Goal: Task Accomplishment & Management: Complete application form

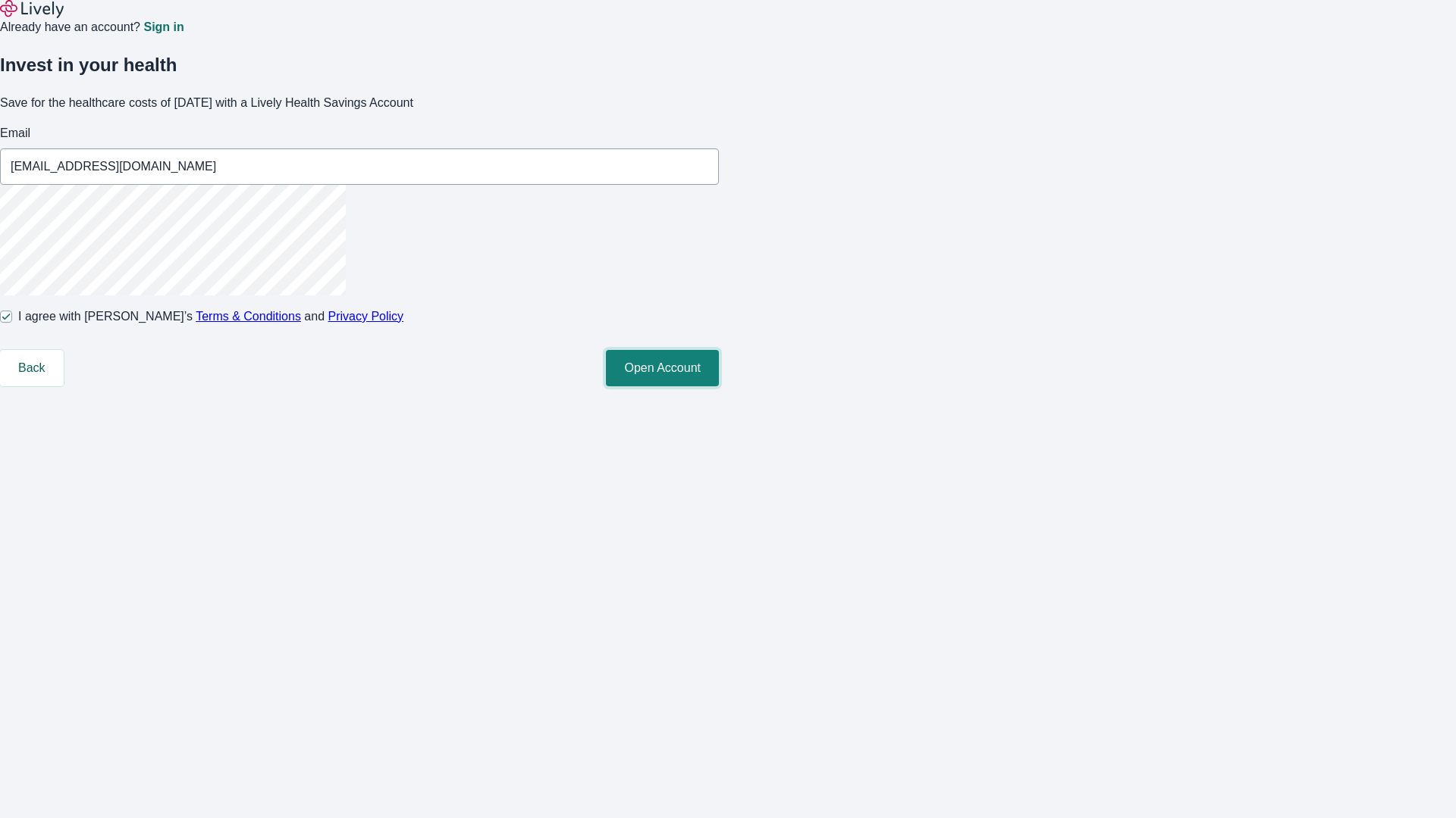
click at [719, 386] on button "Open Account" at bounding box center [662, 367] width 113 height 36
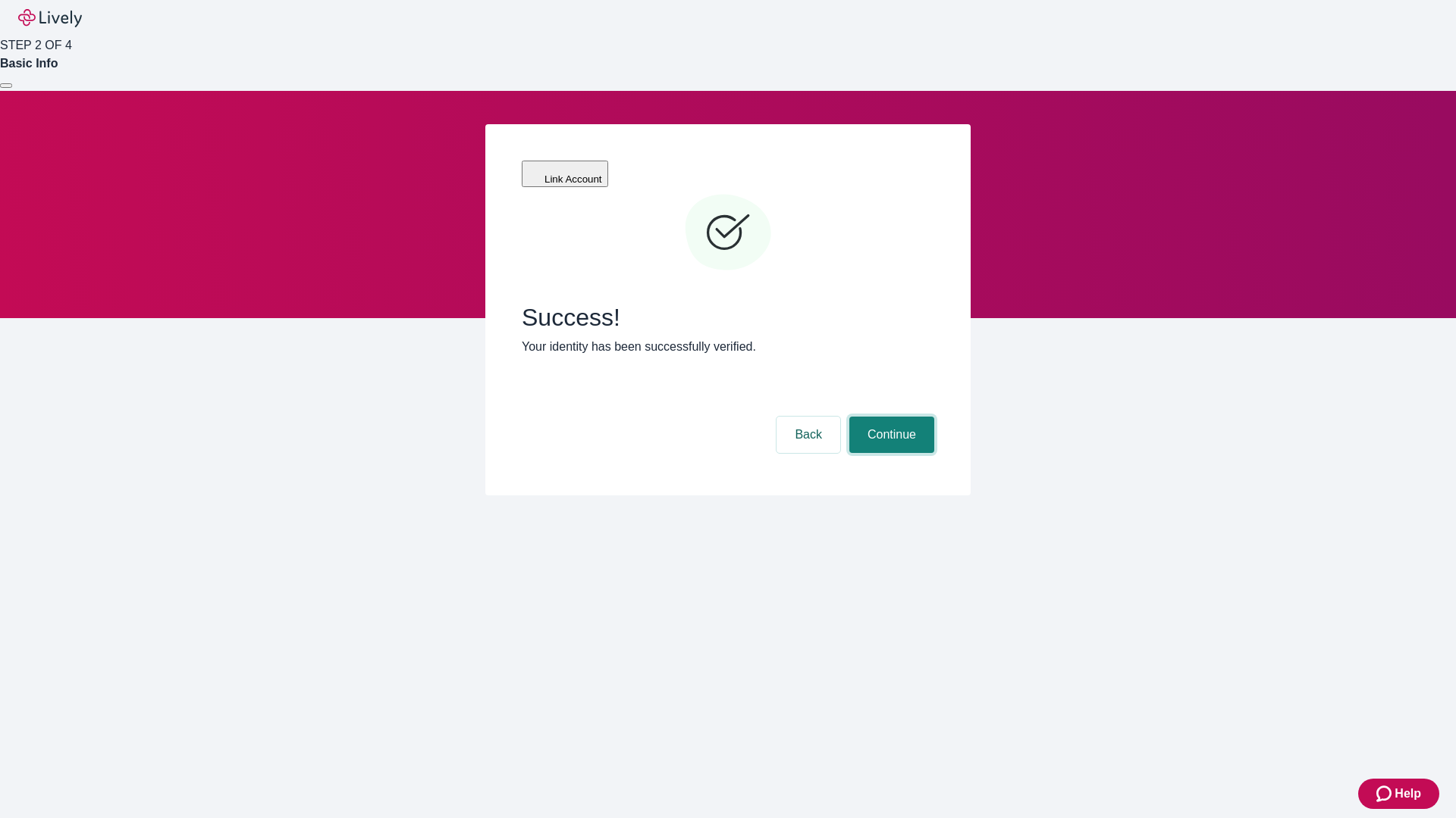
click at [889, 416] on button "Continue" at bounding box center [891, 434] width 85 height 36
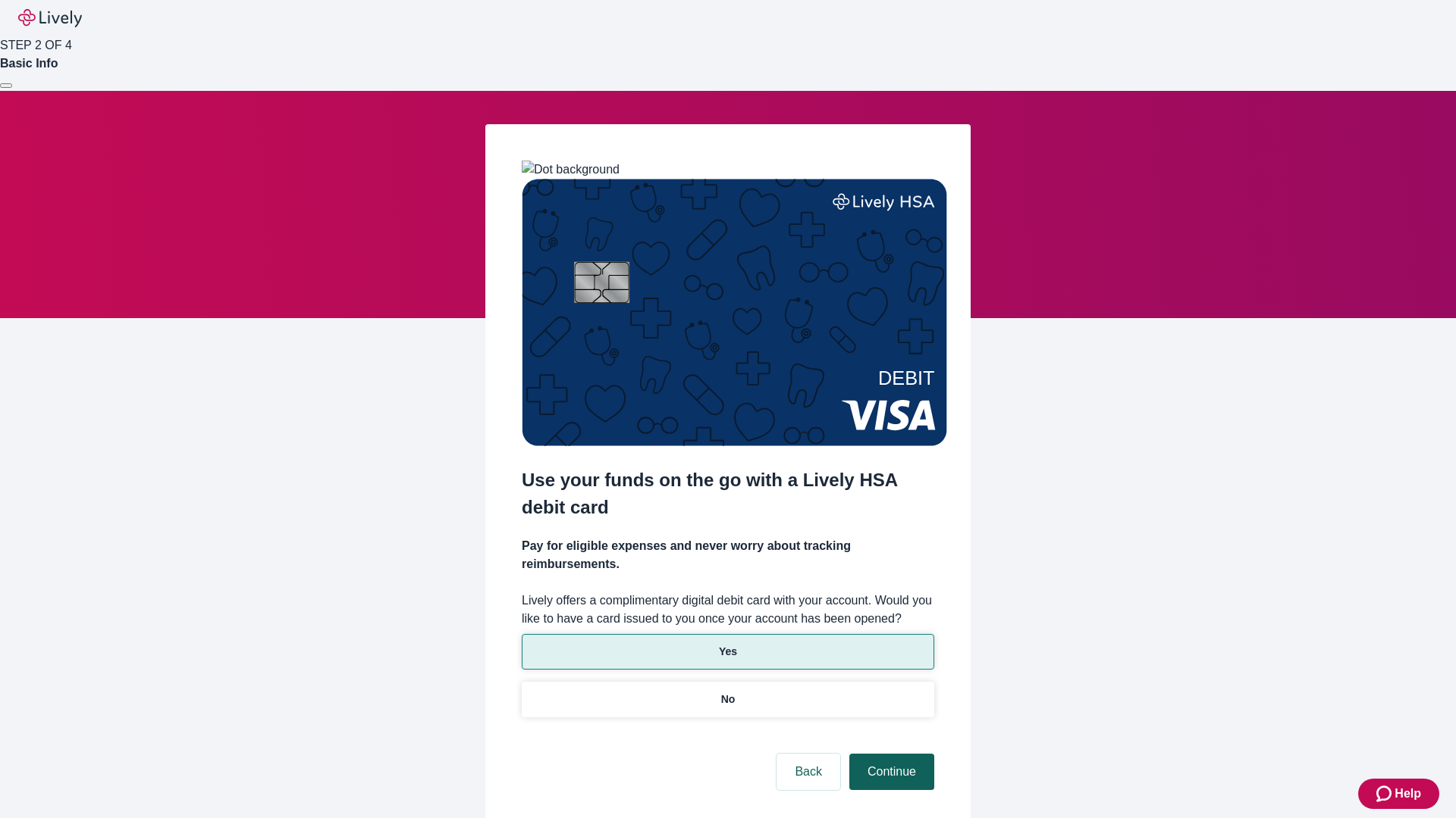
click at [728, 644] on p "Yes" at bounding box center [728, 652] width 19 height 16
click at [889, 753] on button "Continue" at bounding box center [891, 771] width 85 height 36
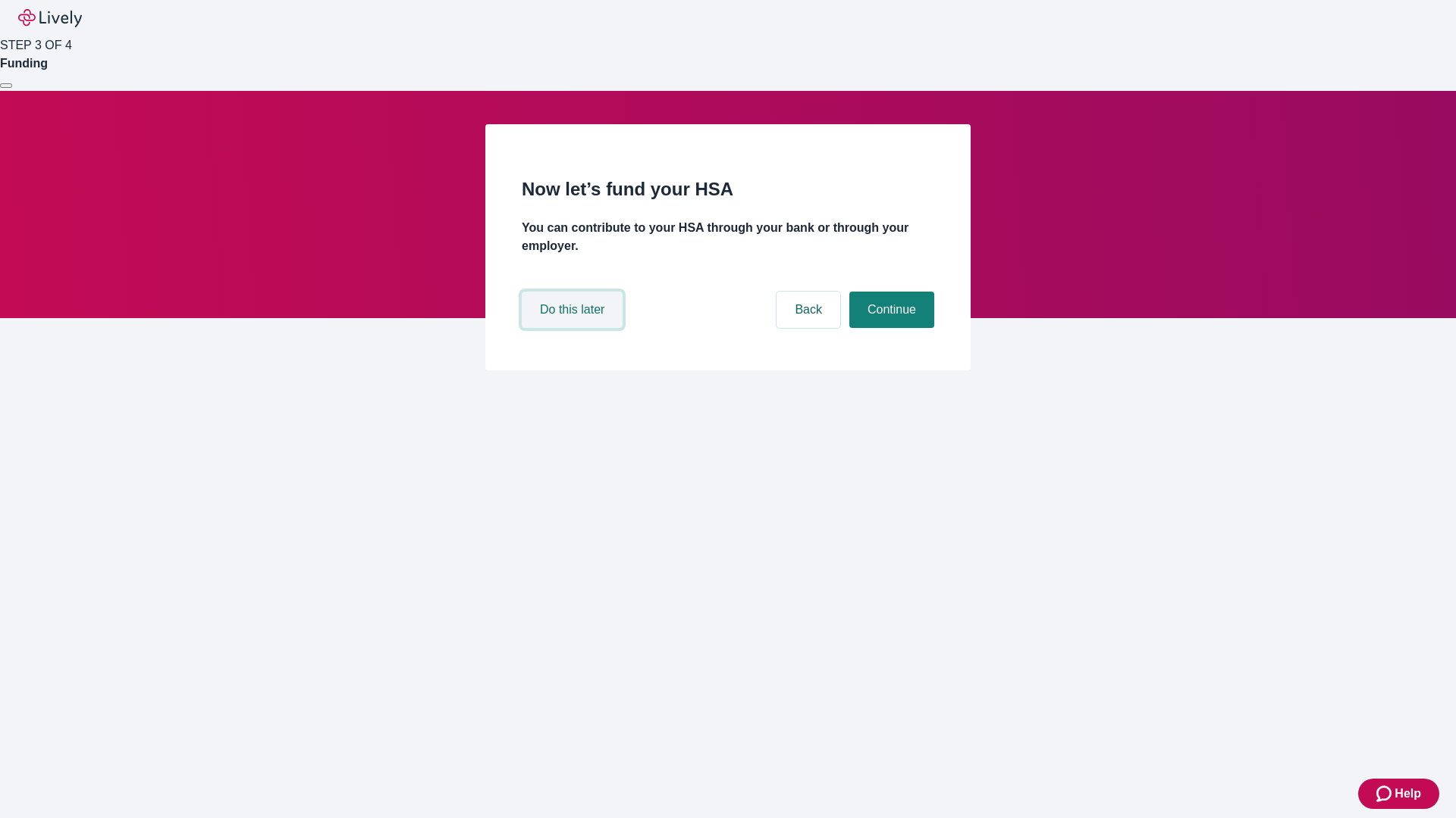
click at [574, 328] on button "Do this later" at bounding box center [571, 309] width 101 height 36
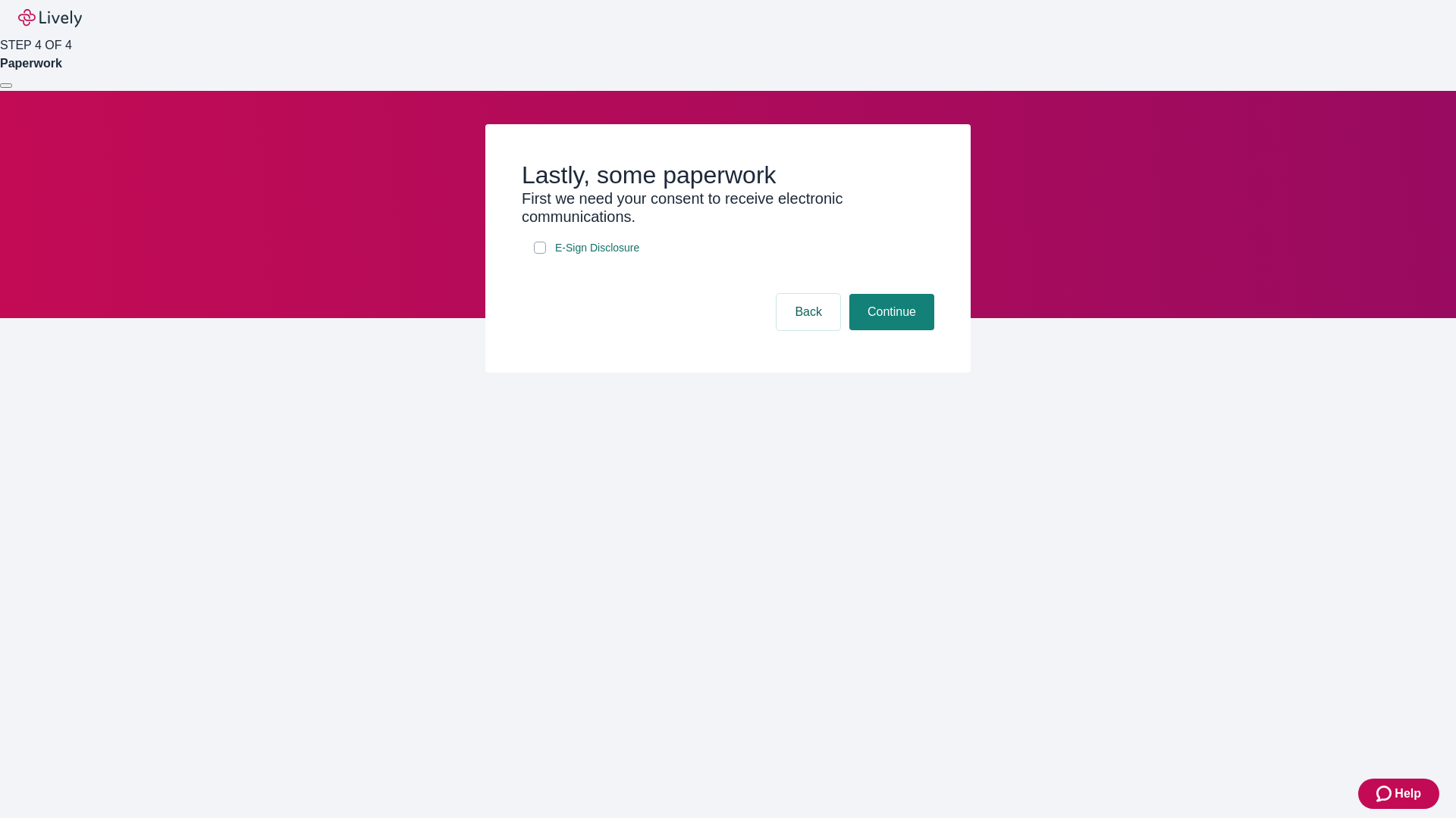
click at [540, 254] on input "E-Sign Disclosure" at bounding box center [540, 247] width 12 height 12
checkbox input "true"
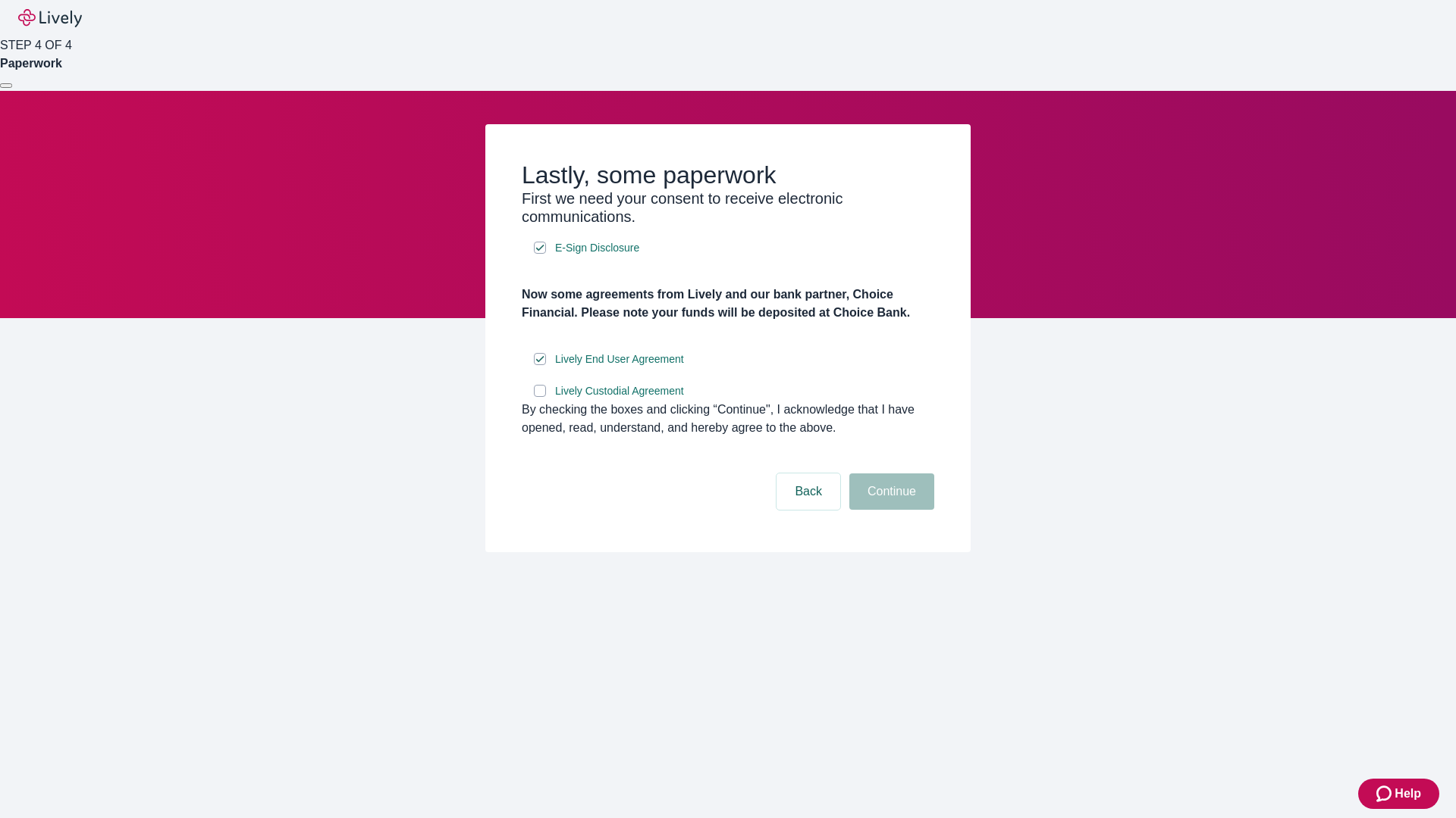
click at [540, 397] on input "Lively Custodial Agreement" at bounding box center [540, 391] width 12 height 12
checkbox input "true"
click at [889, 510] on button "Continue" at bounding box center [891, 492] width 85 height 36
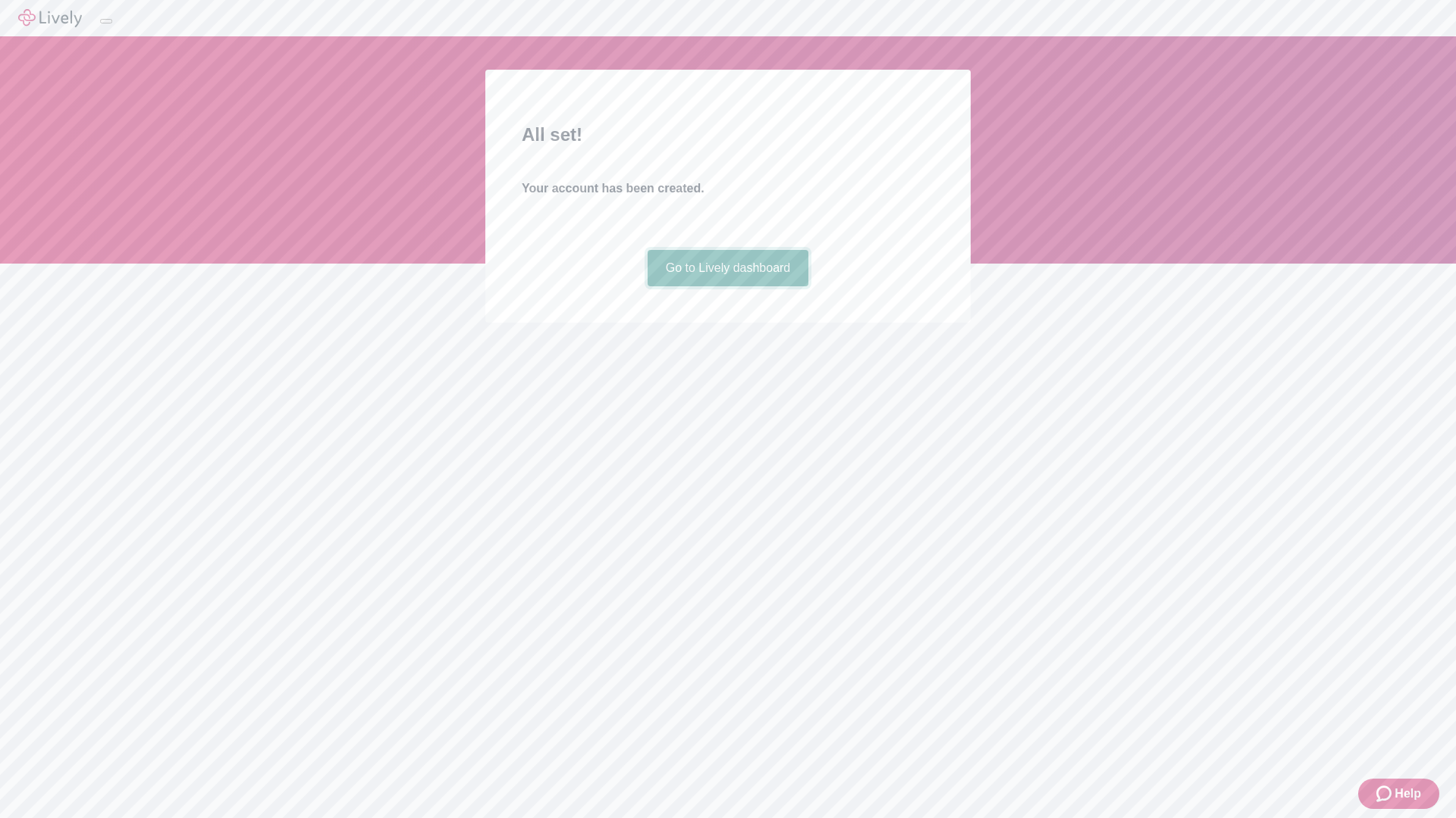
click at [728, 286] on link "Go to Lively dashboard" at bounding box center [728, 268] width 161 height 36
